Goal: Feedback & Contribution: Leave review/rating

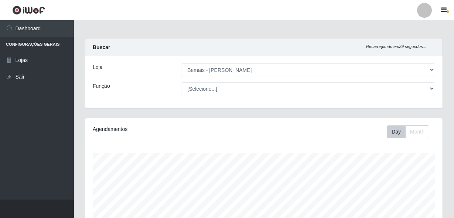
select select "230"
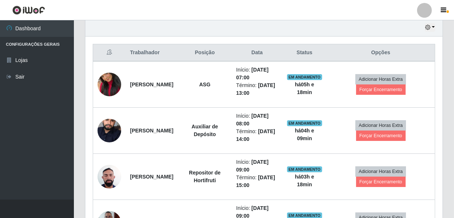
scroll to position [268, 0]
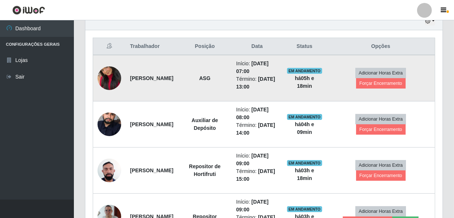
click at [113, 69] on img at bounding box center [109, 78] width 24 height 42
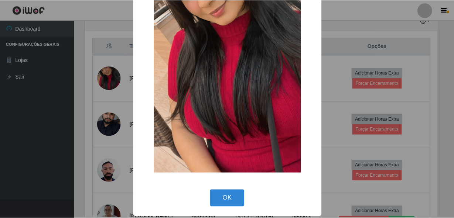
scroll to position [109, 0]
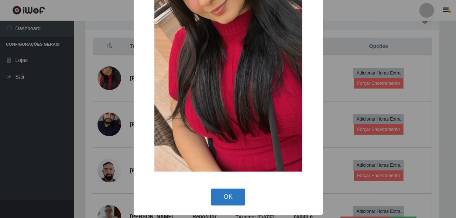
click at [224, 204] on button "OK" at bounding box center [228, 197] width 34 height 17
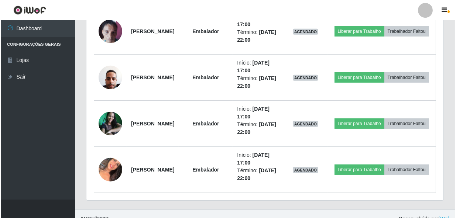
scroll to position [832, 0]
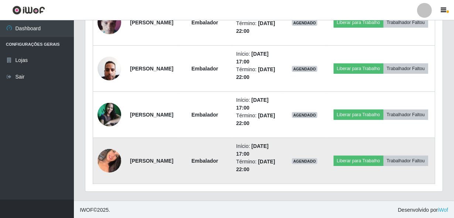
click at [110, 160] on img at bounding box center [109, 161] width 24 height 28
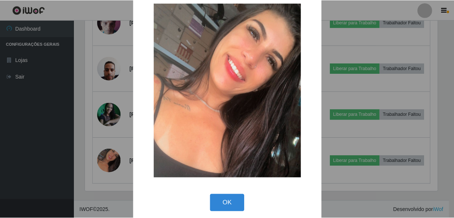
scroll to position [21, 0]
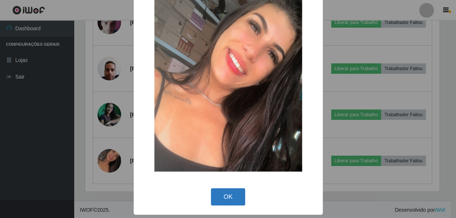
click at [219, 192] on button "OK" at bounding box center [228, 196] width 34 height 17
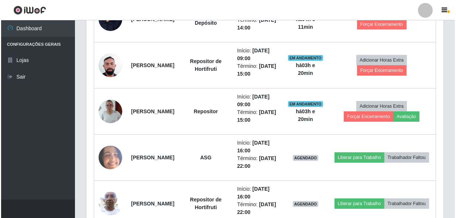
scroll to position [362, 0]
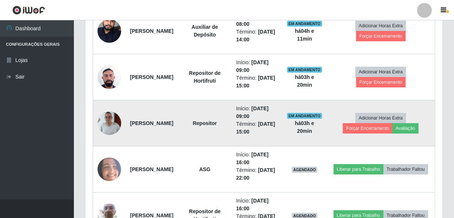
click at [110, 122] on img at bounding box center [109, 123] width 24 height 52
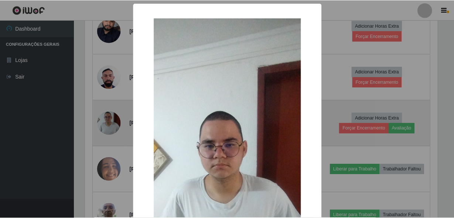
scroll to position [153, 354]
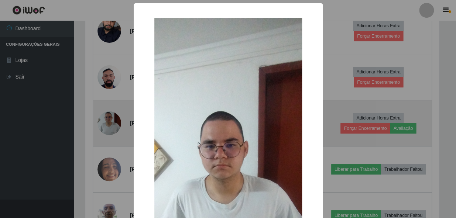
click at [110, 122] on div "× OK Cancel" at bounding box center [228, 109] width 456 height 218
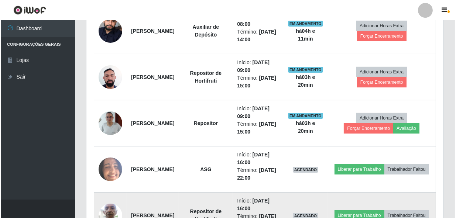
scroll to position [153, 357]
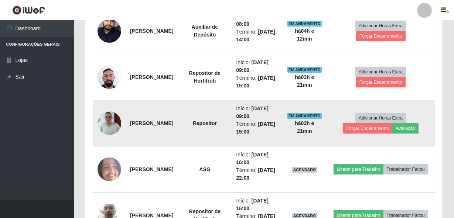
click at [118, 122] on img at bounding box center [109, 123] width 24 height 52
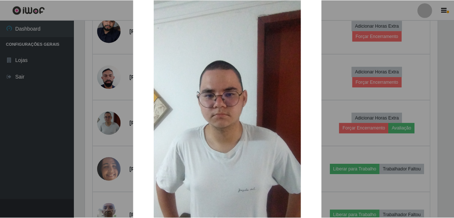
scroll to position [67, 0]
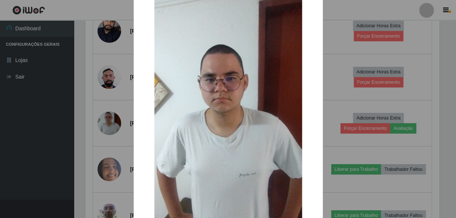
drag, startPoint x: 397, startPoint y: 102, endPoint x: 372, endPoint y: 37, distance: 70.1
click at [372, 37] on div "× OK Cancel" at bounding box center [228, 109] width 456 height 218
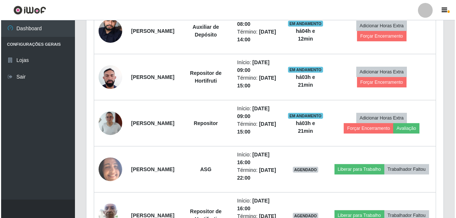
scroll to position [153, 357]
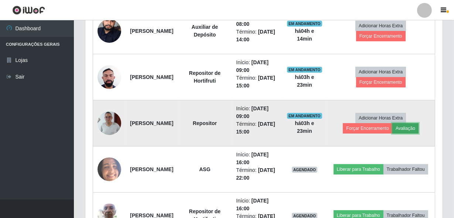
click at [407, 127] on button "Avaliação" at bounding box center [405, 128] width 26 height 10
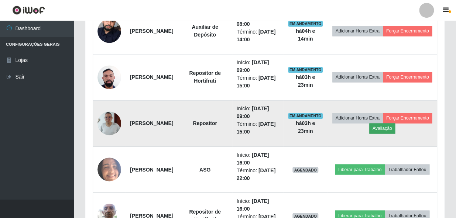
scroll to position [153, 354]
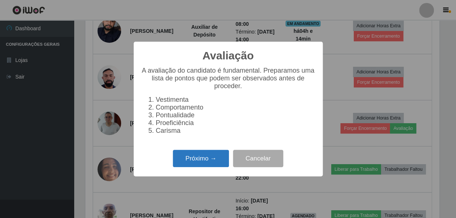
click at [197, 164] on button "Próximo →" at bounding box center [201, 158] width 56 height 17
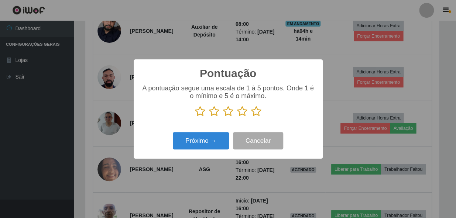
click at [255, 109] on icon at bounding box center [256, 111] width 10 height 11
click at [251, 117] on input "radio" at bounding box center [251, 117] width 0 height 0
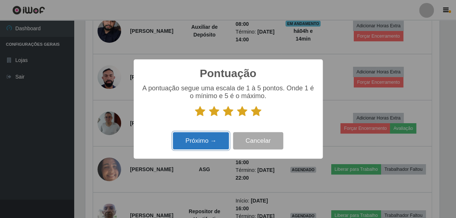
click at [218, 144] on button "Próximo →" at bounding box center [201, 140] width 56 height 17
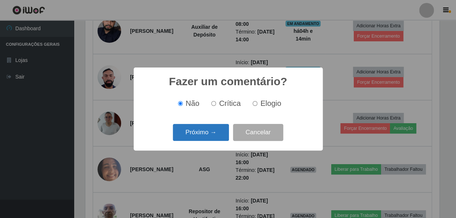
click at [215, 132] on button "Próximo →" at bounding box center [201, 132] width 56 height 17
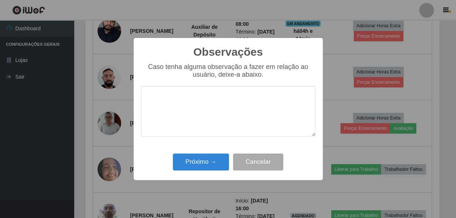
click at [201, 112] on textarea at bounding box center [228, 111] width 174 height 51
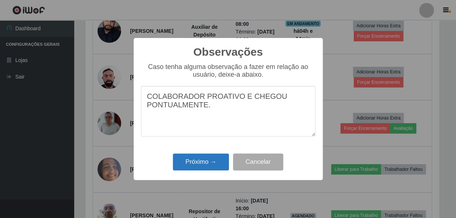
type textarea "COLABORADOR PROATIVO E CHEGOU PONTUALMENTE."
click at [197, 163] on button "Próximo →" at bounding box center [201, 162] width 56 height 17
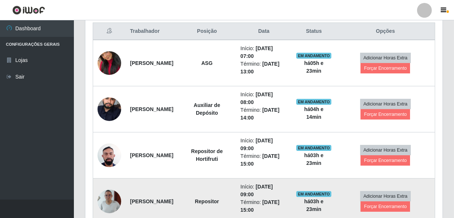
scroll to position [295, 0]
